Goal: Task Accomplishment & Management: Complete application form

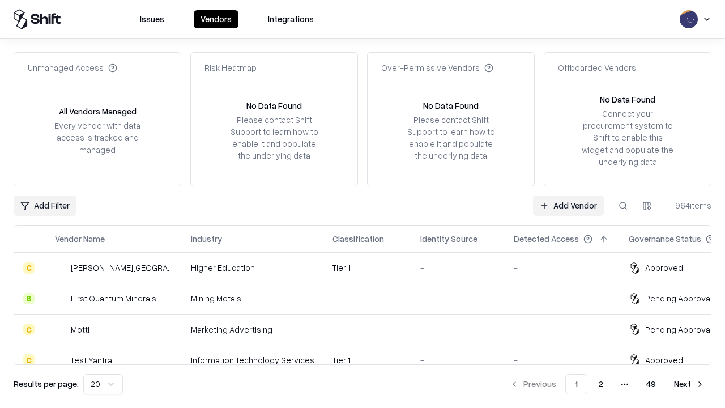
click at [568, 205] on link "Add Vendor" at bounding box center [568, 205] width 71 height 20
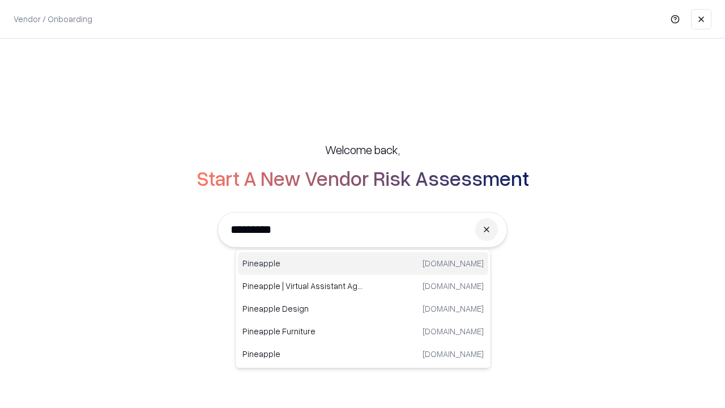
click at [363, 263] on div "Pineapple [DOMAIN_NAME]" at bounding box center [363, 263] width 250 height 23
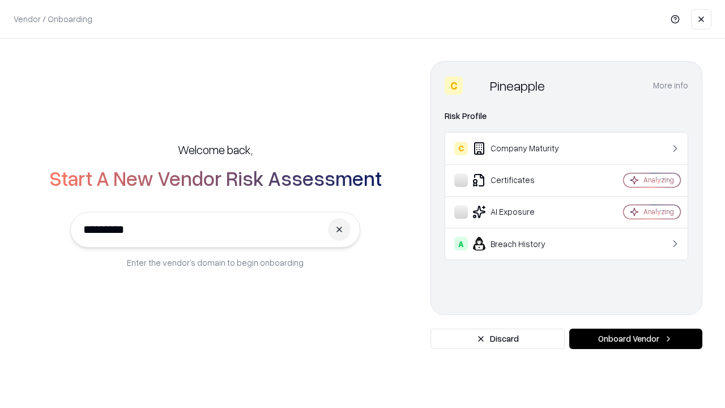
type input "*********"
click at [635, 339] on button "Onboard Vendor" at bounding box center [635, 338] width 133 height 20
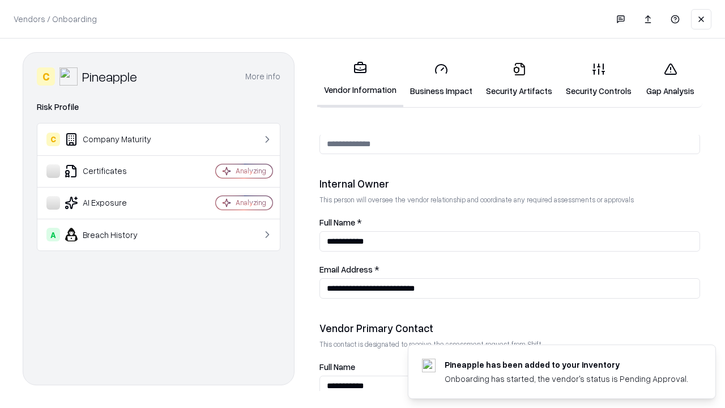
scroll to position [587, 0]
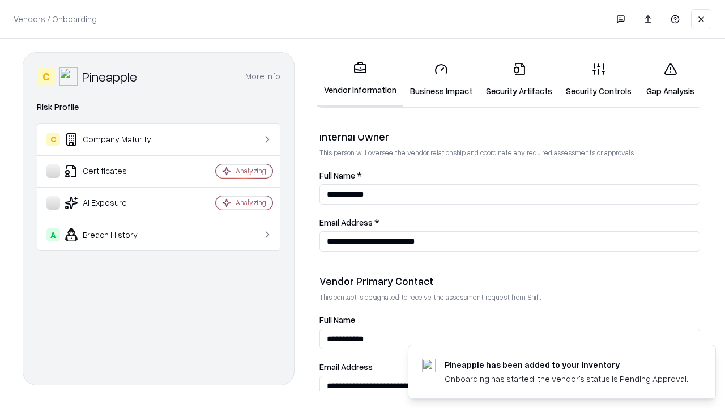
click at [441, 79] on link "Business Impact" at bounding box center [441, 79] width 76 height 53
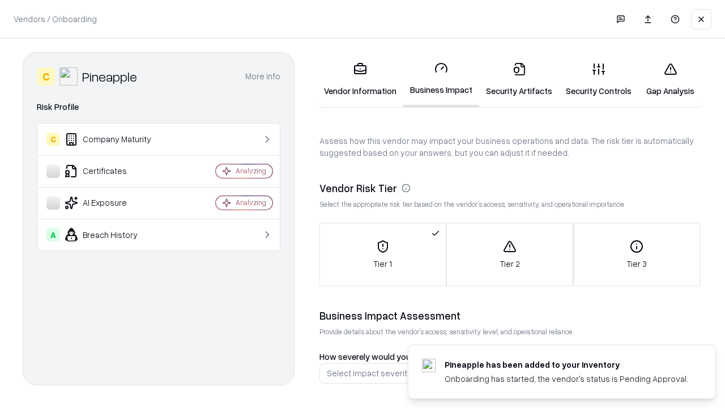
click at [519, 79] on link "Security Artifacts" at bounding box center [519, 79] width 80 height 53
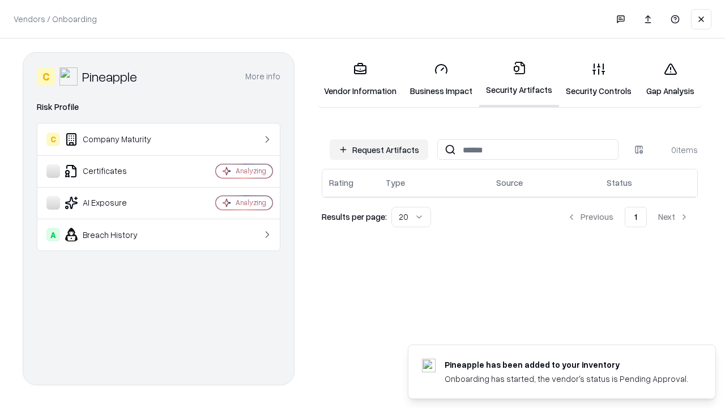
click at [379, 149] on button "Request Artifacts" at bounding box center [379, 149] width 99 height 20
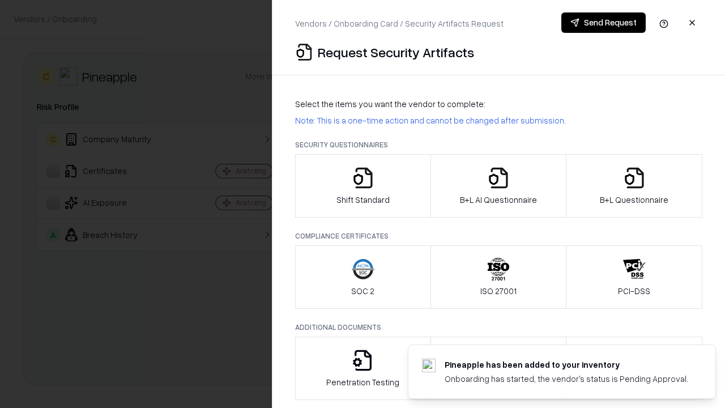
click at [362, 186] on icon "button" at bounding box center [363, 177] width 23 height 23
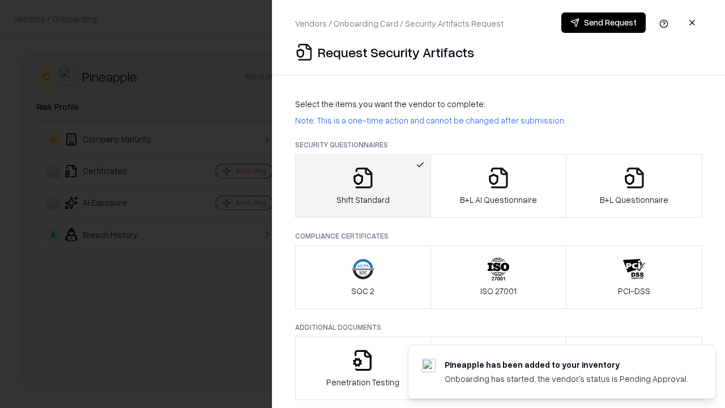
click at [603, 23] on button "Send Request" at bounding box center [603, 22] width 84 height 20
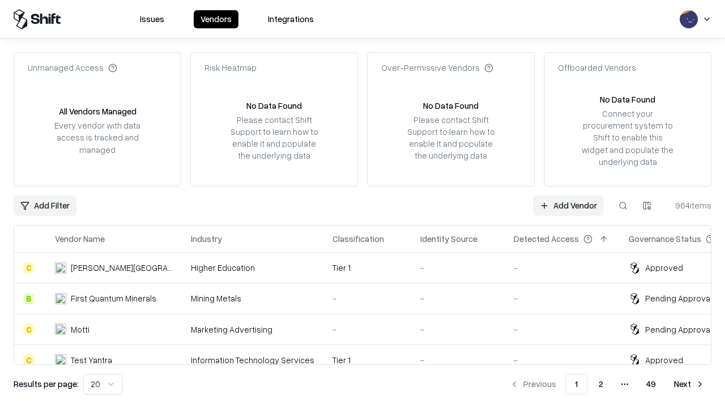
click at [568, 205] on link "Add Vendor" at bounding box center [568, 205] width 71 height 20
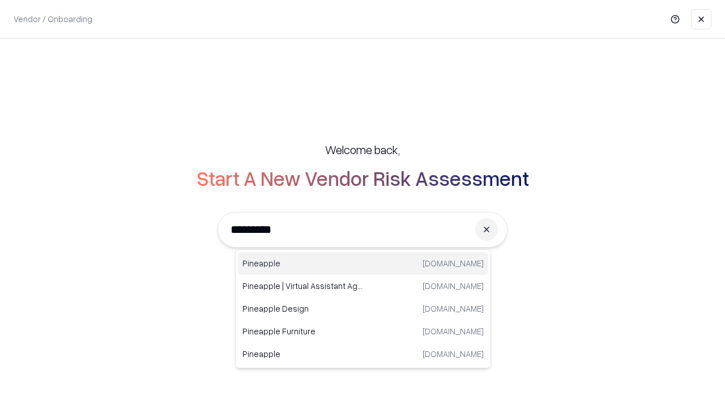
click at [363, 263] on div "Pineapple [DOMAIN_NAME]" at bounding box center [363, 263] width 250 height 23
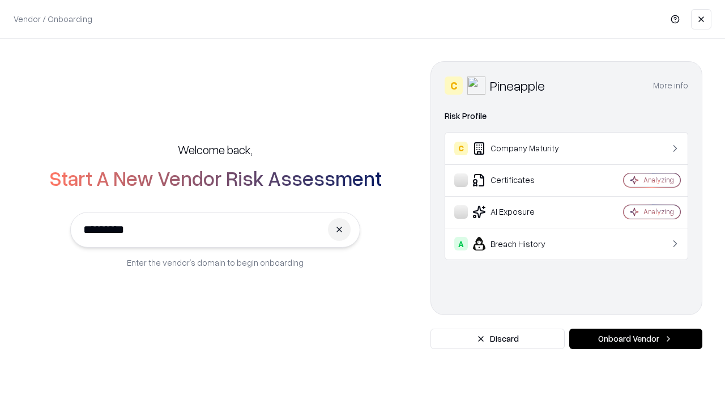
type input "*********"
click at [635, 339] on button "Onboard Vendor" at bounding box center [635, 338] width 133 height 20
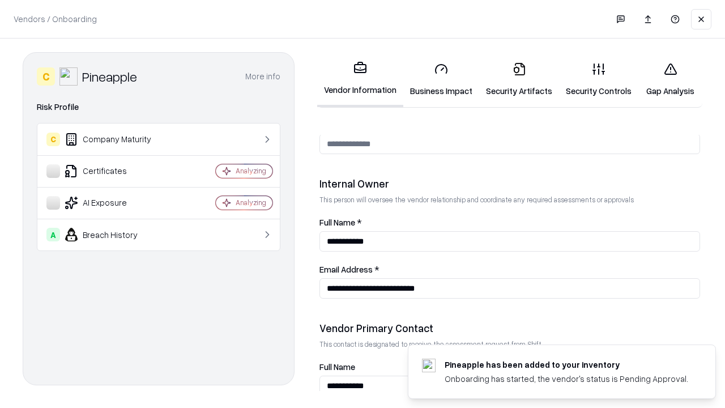
scroll to position [587, 0]
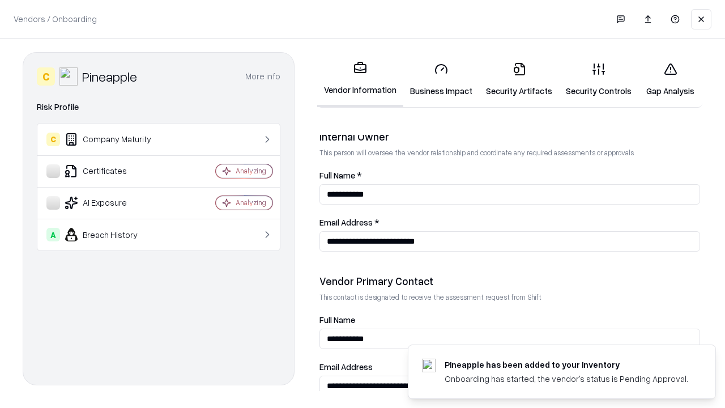
click at [670, 79] on link "Gap Analysis" at bounding box center [670, 79] width 64 height 53
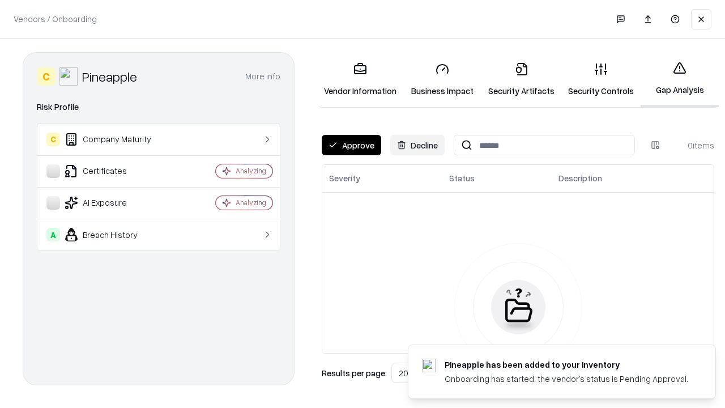
click at [351, 145] on button "Approve" at bounding box center [351, 145] width 59 height 20
